Goal: Information Seeking & Learning: Learn about a topic

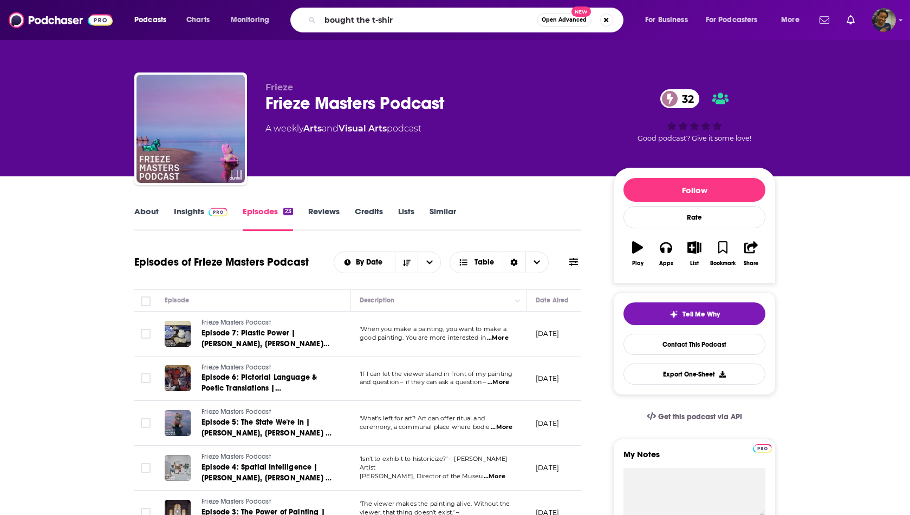
type input "bought the t-shirt"
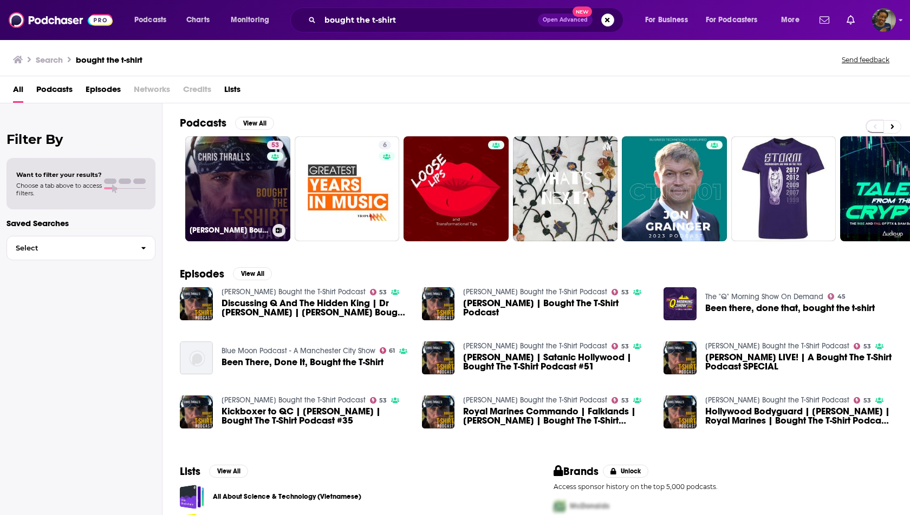
click at [263, 198] on link "53 [PERSON_NAME] Bought the T-Shirt Podcast" at bounding box center [237, 188] width 105 height 105
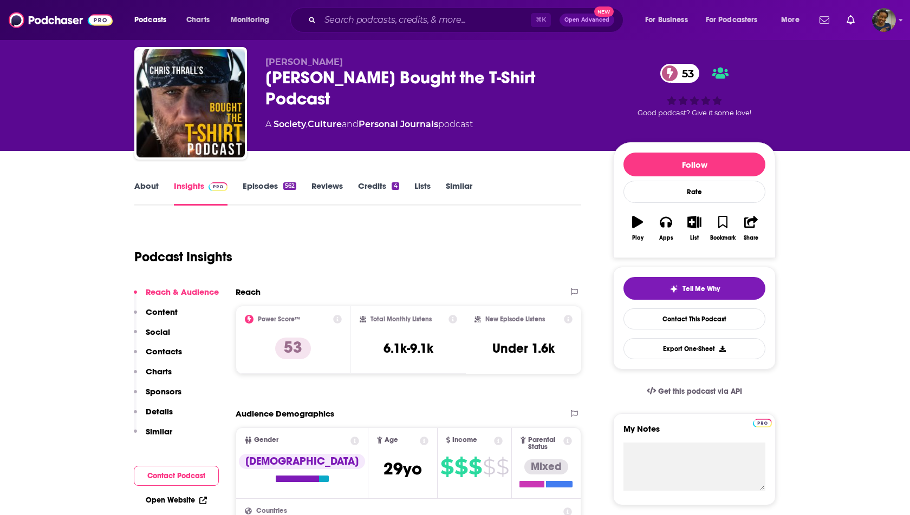
scroll to position [35, 0]
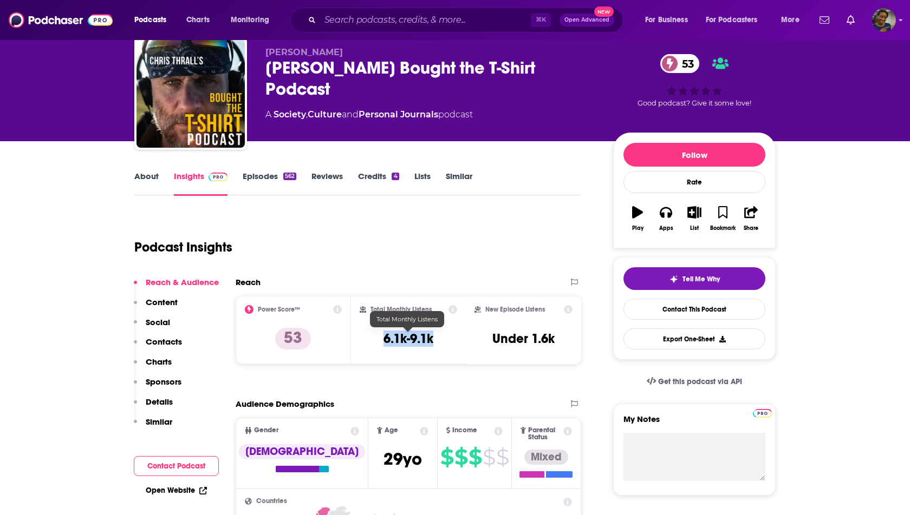
drag, startPoint x: 440, startPoint y: 335, endPoint x: 381, endPoint y: 338, distance: 59.1
click at [381, 338] on div "Total Monthly Listens 6.1k-9.1k" at bounding box center [409, 330] width 98 height 50
copy h3 "6.1k-9.1k"
click at [662, 217] on button "Apps" at bounding box center [665, 218] width 28 height 39
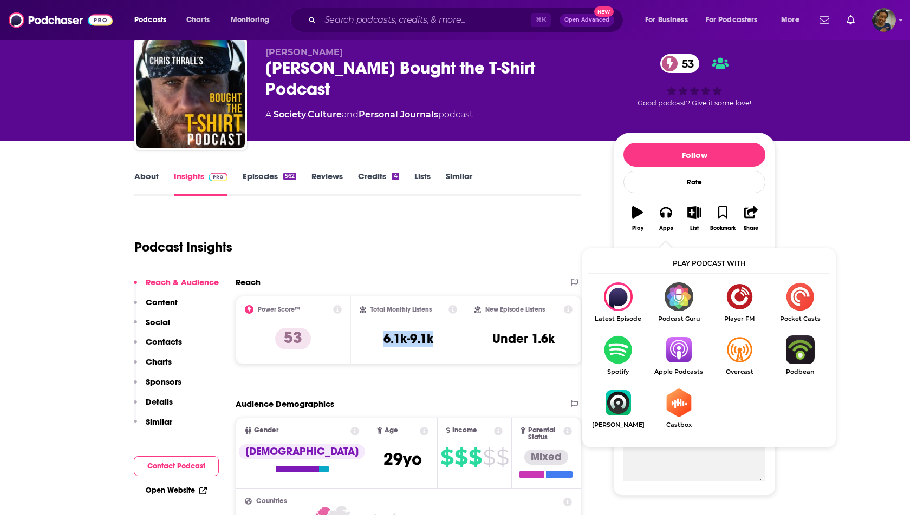
click at [682, 356] on img "Show Listen On dropdown" at bounding box center [678, 350] width 61 height 29
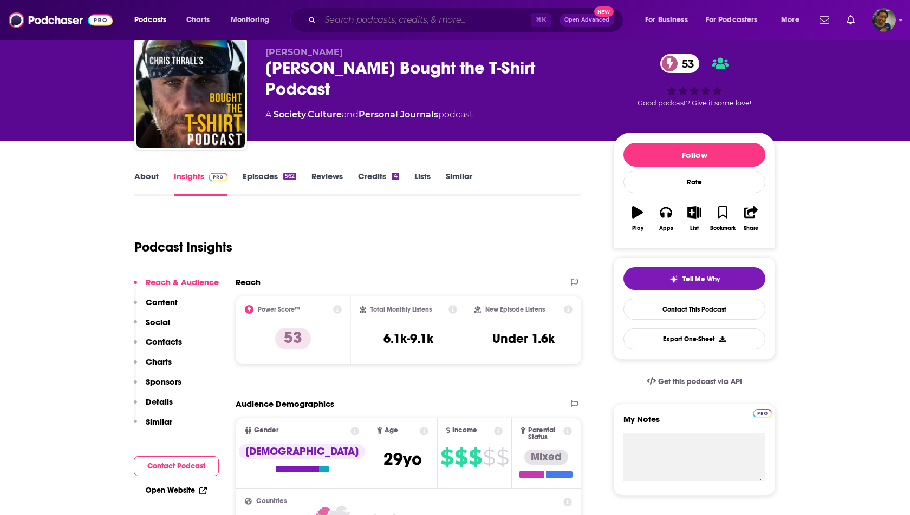
click at [355, 24] on input "Search podcasts, credits, & more..." at bounding box center [425, 19] width 211 height 17
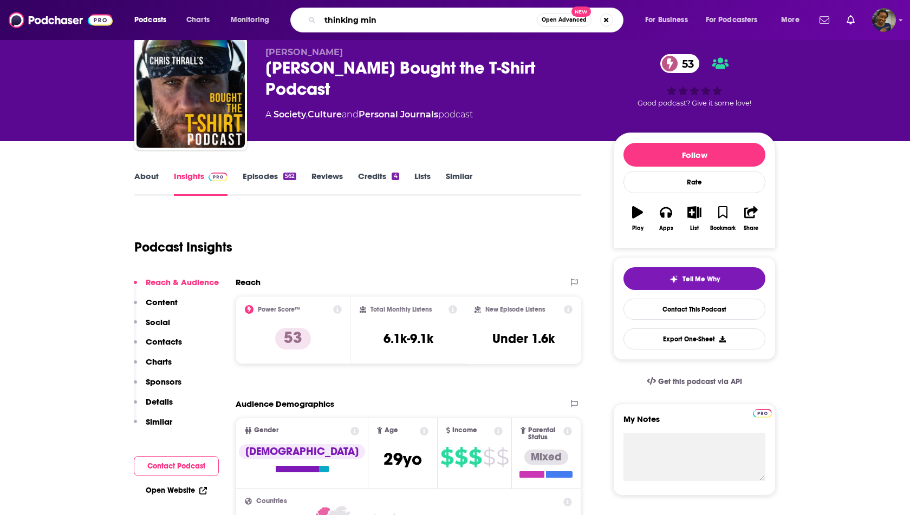
type input "thinking mind"
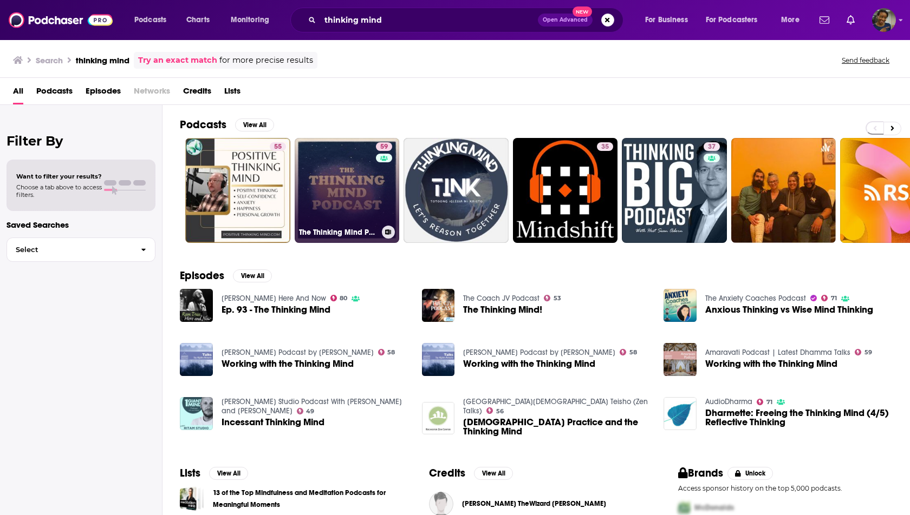
click at [323, 178] on link "59 The Thinking Mind Podcast: Psychiatry & Psychotherapy" at bounding box center [347, 190] width 105 height 105
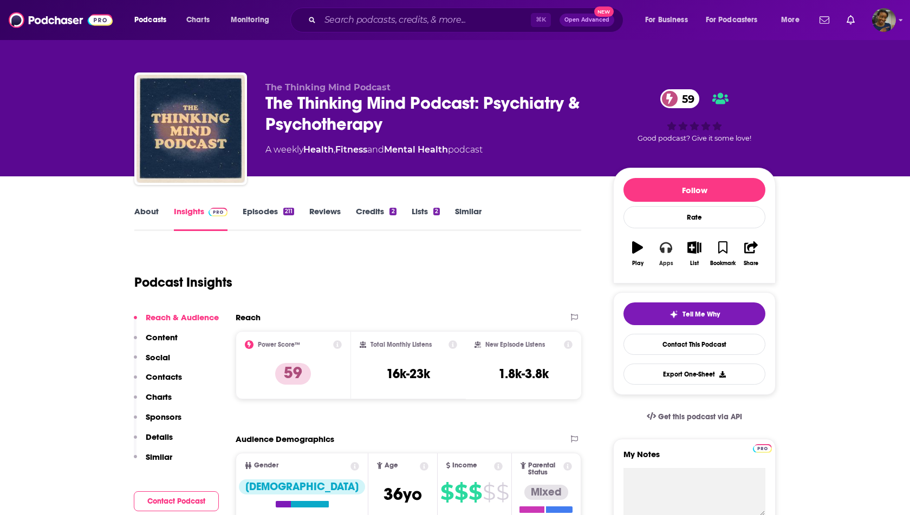
click at [669, 253] on button "Apps" at bounding box center [665, 253] width 28 height 39
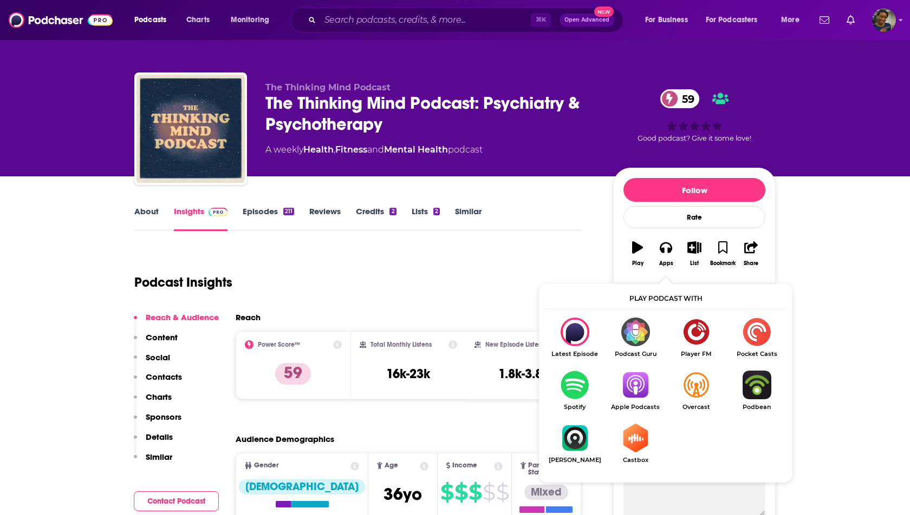
click at [493, 401] on div "Reach Power Score™ 59 Total Monthly Listens 16k-23k New Episode Listens 1.8k-3.…" at bounding box center [408, 360] width 345 height 96
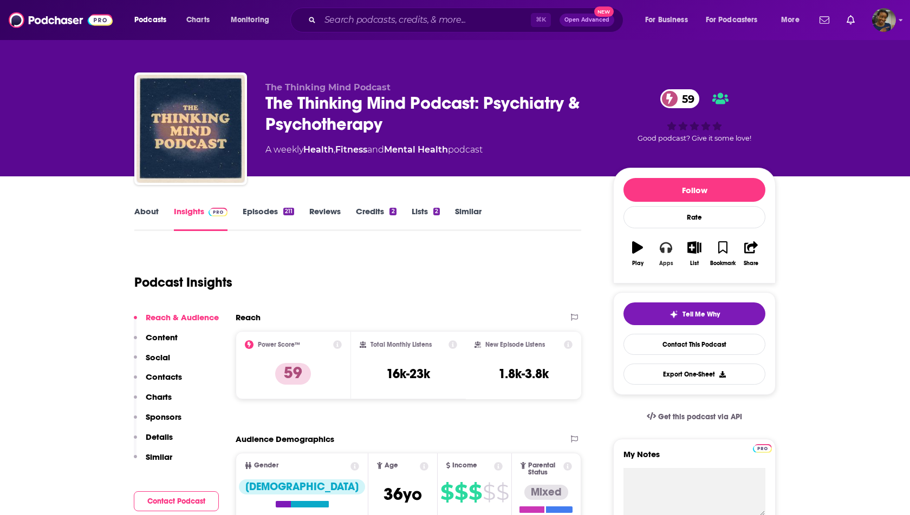
click at [670, 257] on button "Apps" at bounding box center [665, 253] width 28 height 39
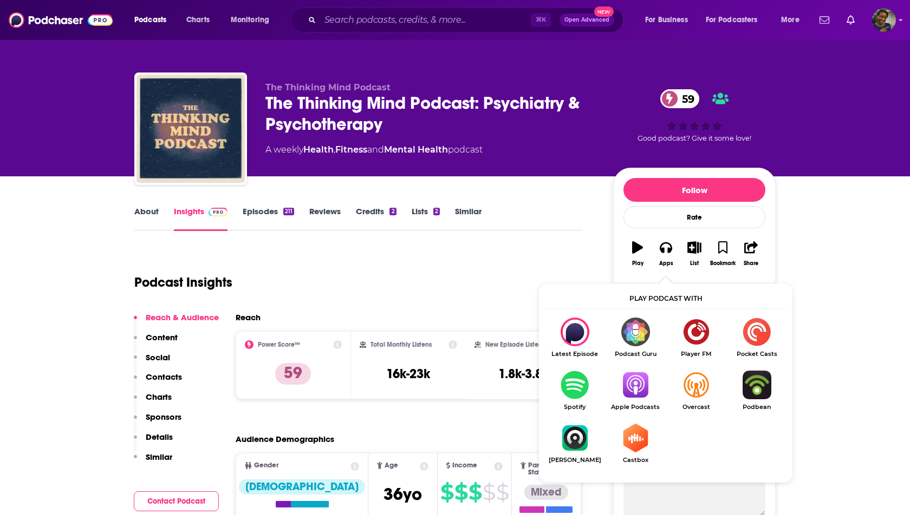
click at [632, 383] on img "Show Listen On dropdown" at bounding box center [635, 385] width 61 height 29
